Goal: Find specific page/section: Find specific page/section

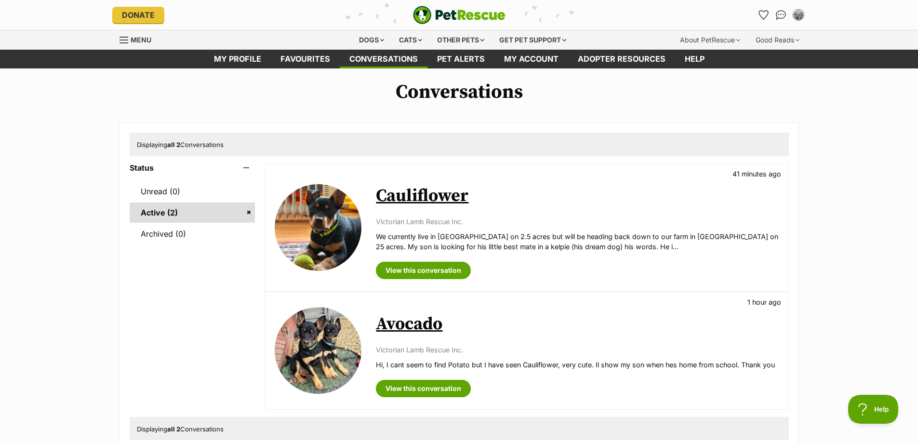
click at [419, 198] on link "Cauliflower" at bounding box center [422, 196] width 93 height 22
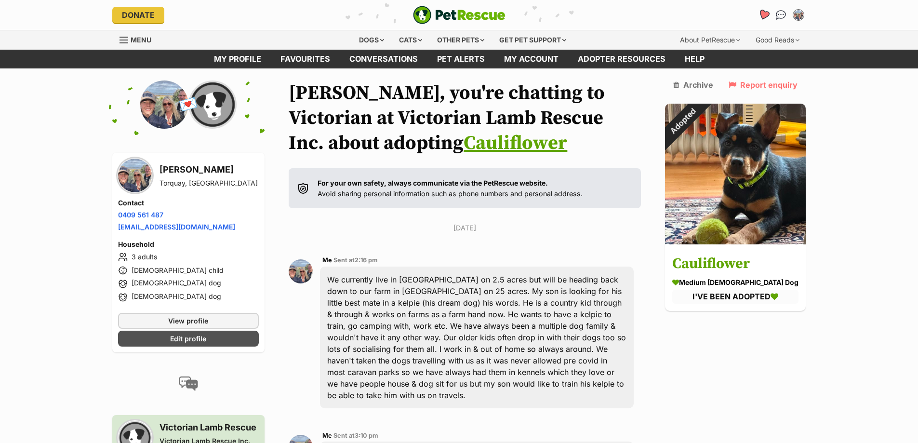
click at [762, 15] on icon "Favourites" at bounding box center [763, 14] width 12 height 11
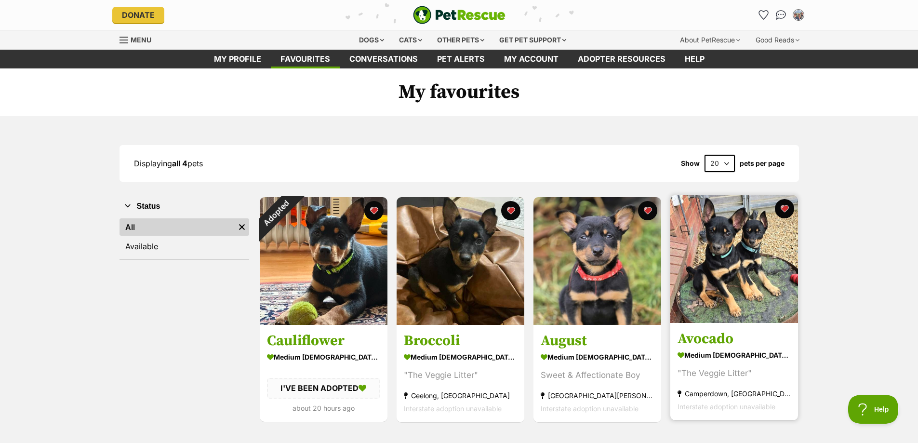
click at [694, 340] on h3 "Avocado" at bounding box center [733, 339] width 113 height 18
